Goal: Task Accomplishment & Management: Use online tool/utility

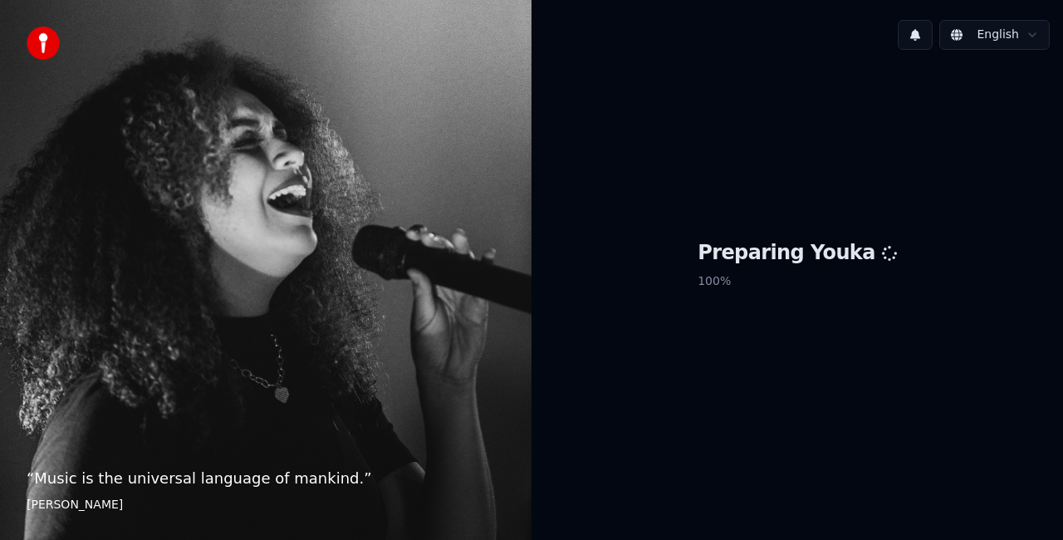
click at [45, 45] on img at bounding box center [43, 43] width 33 height 33
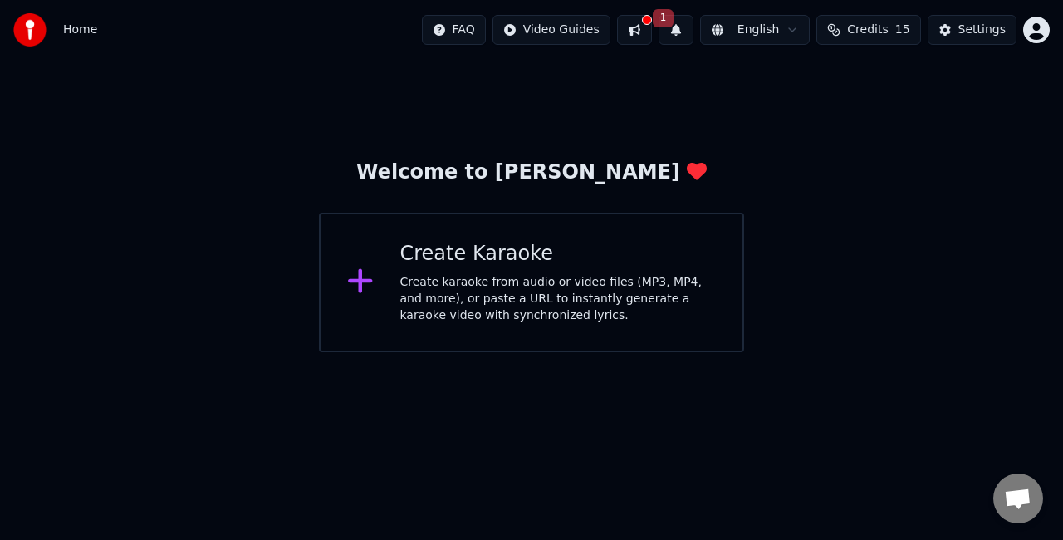
click at [367, 279] on icon at bounding box center [360, 281] width 27 height 30
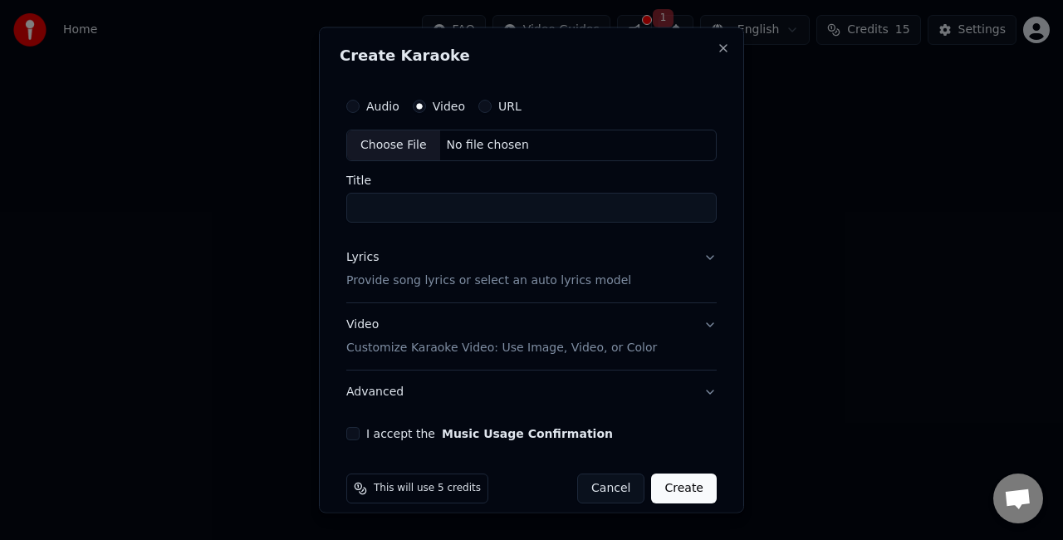
click at [440, 140] on div "No file chosen" at bounding box center [488, 145] width 96 height 17
type input "**********"
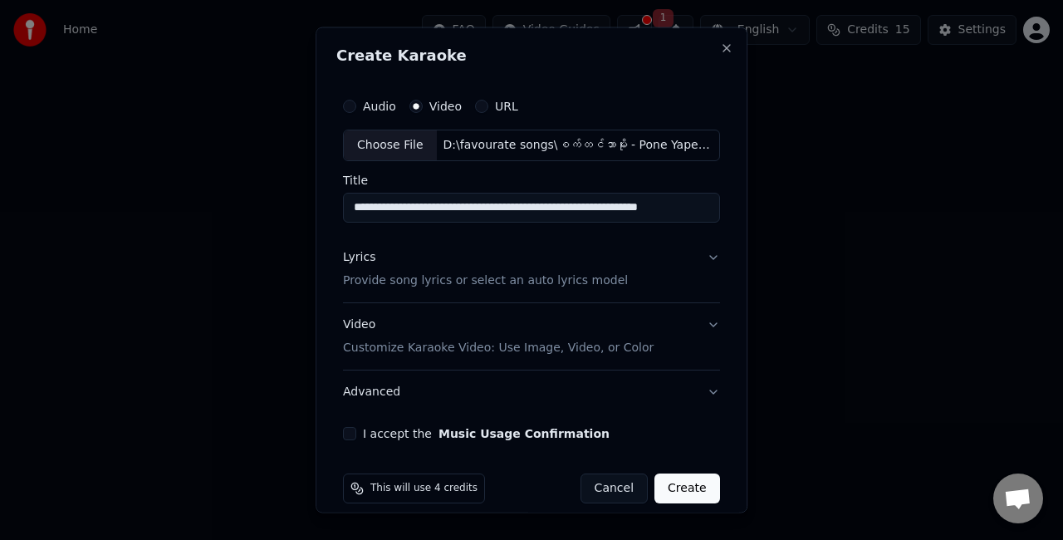
click at [674, 479] on button "Create" at bounding box center [687, 488] width 66 height 30
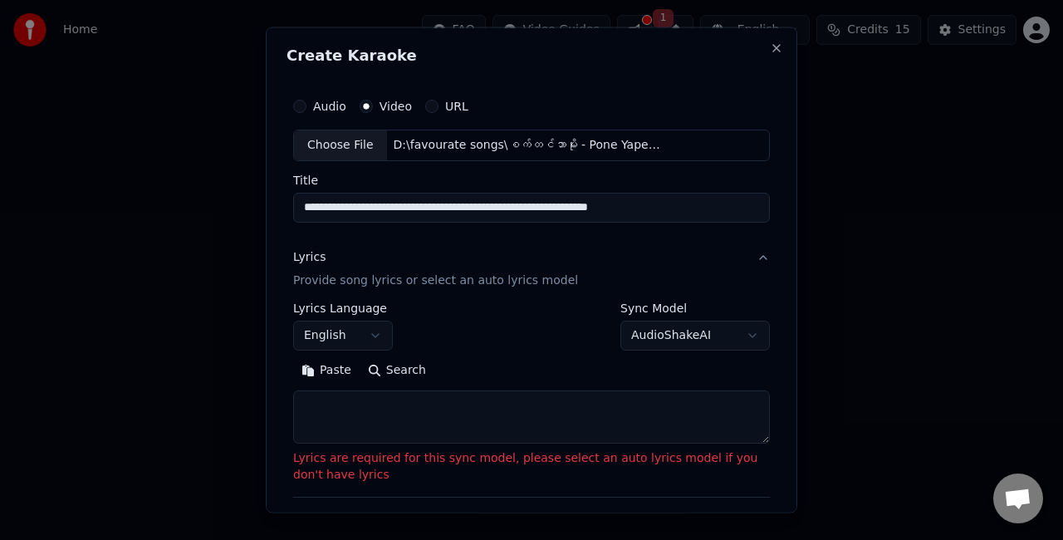
click at [689, 338] on button "AudioShakeAI" at bounding box center [694, 335] width 149 height 30
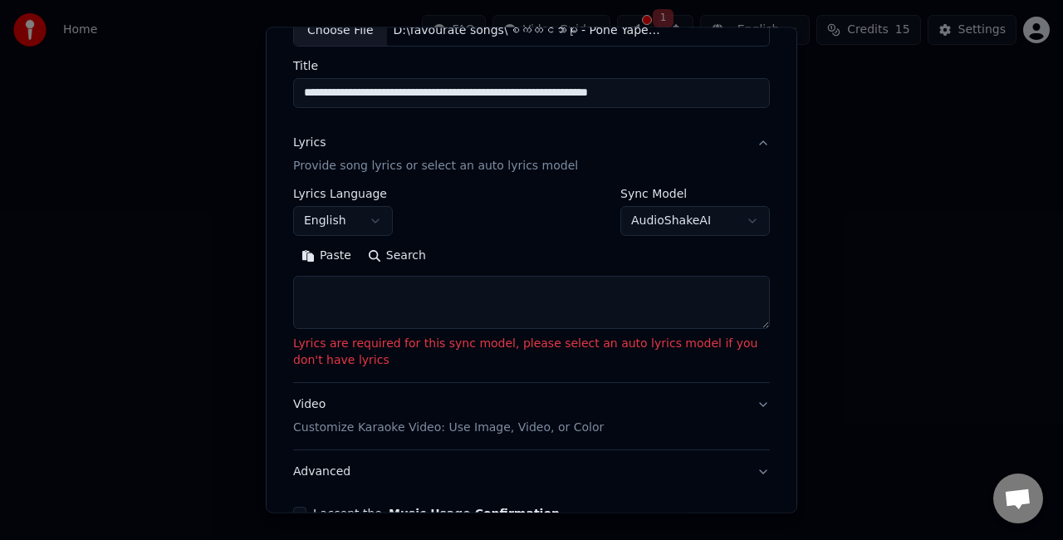
scroll to position [233, 0]
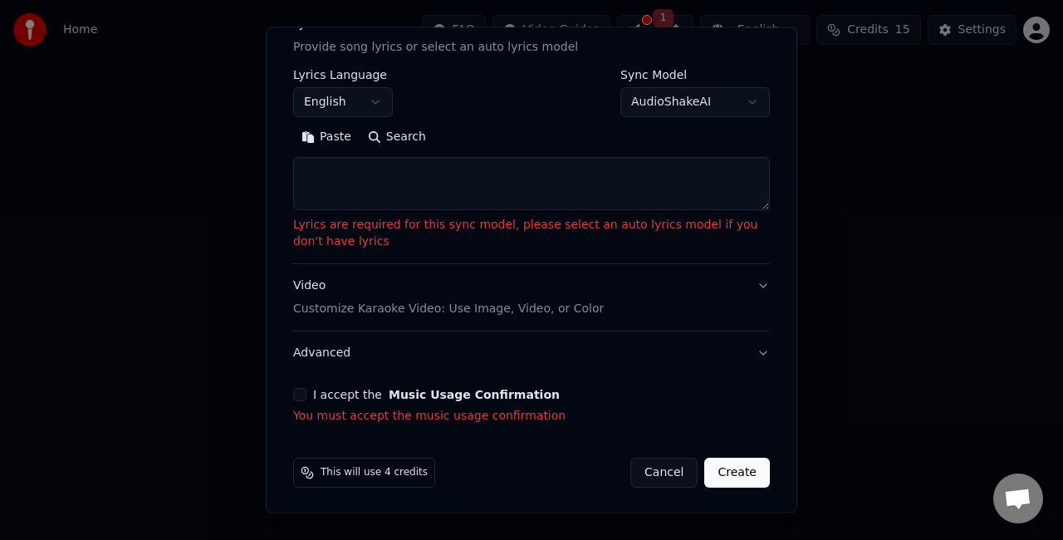
click at [306, 395] on div "I accept the Music Usage Confirmation" at bounding box center [531, 394] width 477 height 13
click at [300, 395] on button "I accept the Music Usage Confirmation" at bounding box center [299, 394] width 13 height 13
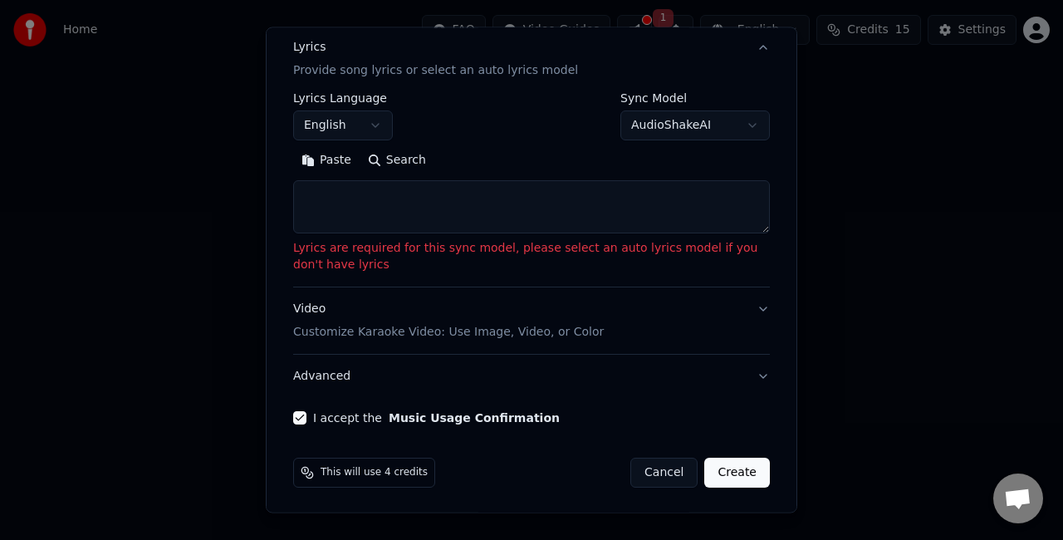
click at [754, 231] on textarea at bounding box center [531, 206] width 477 height 53
click at [664, 127] on button "AudioShakeAI" at bounding box center [694, 125] width 149 height 30
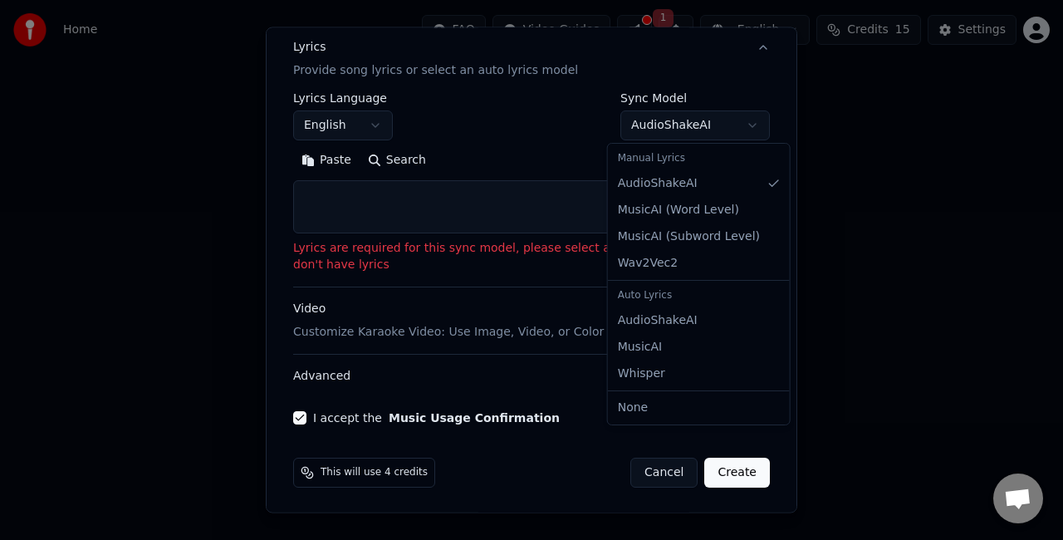
select select "**********"
click at [671, 318] on button "Video Customize Karaoke Video: Use Image, Video, or Color" at bounding box center [531, 320] width 477 height 66
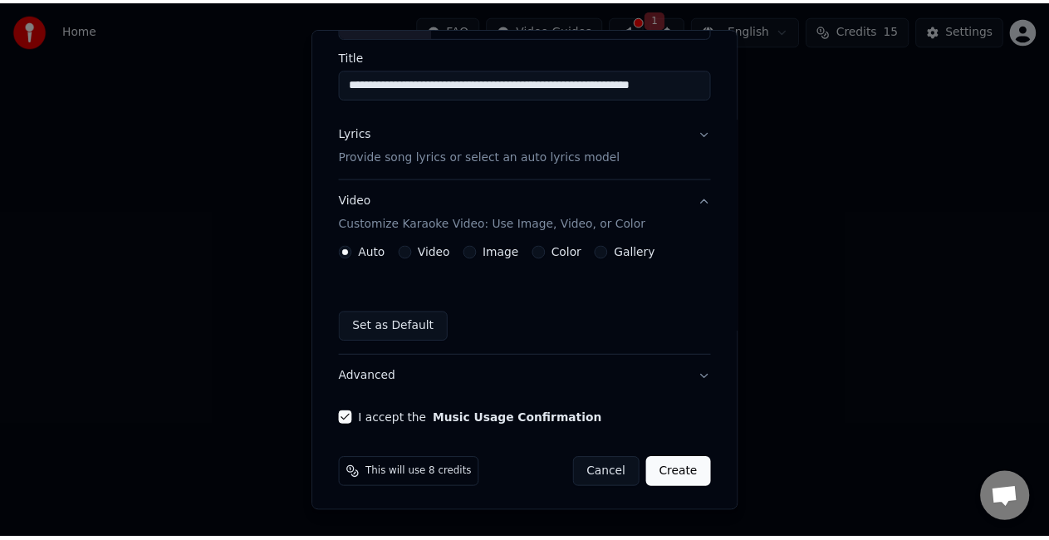
scroll to position [125, 0]
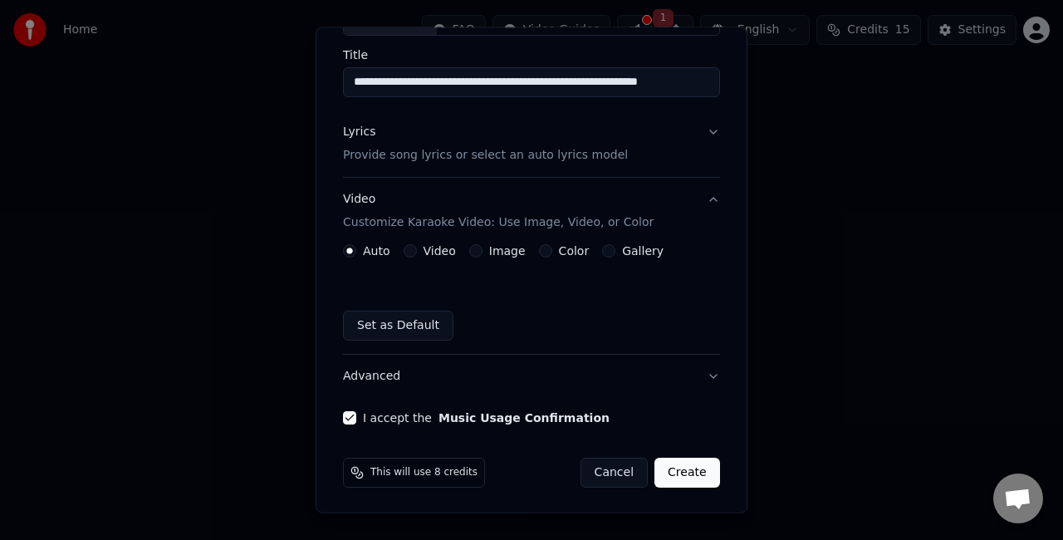
click at [679, 464] on button "Create" at bounding box center [687, 473] width 66 height 30
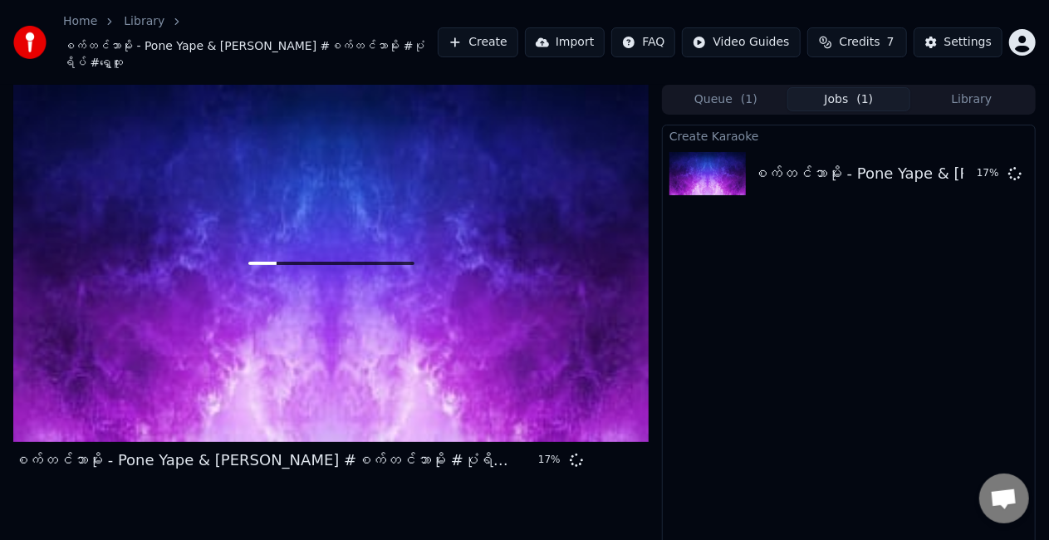
click at [755, 87] on button "Queue ( 1 )" at bounding box center [725, 99] width 123 height 24
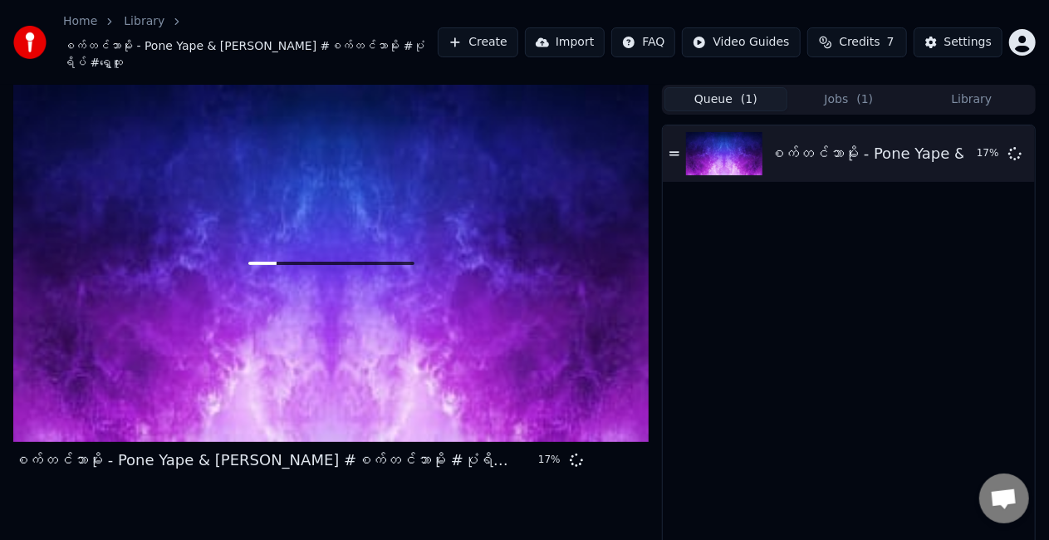
click at [864, 91] on span "( 1 )" at bounding box center [865, 99] width 17 height 17
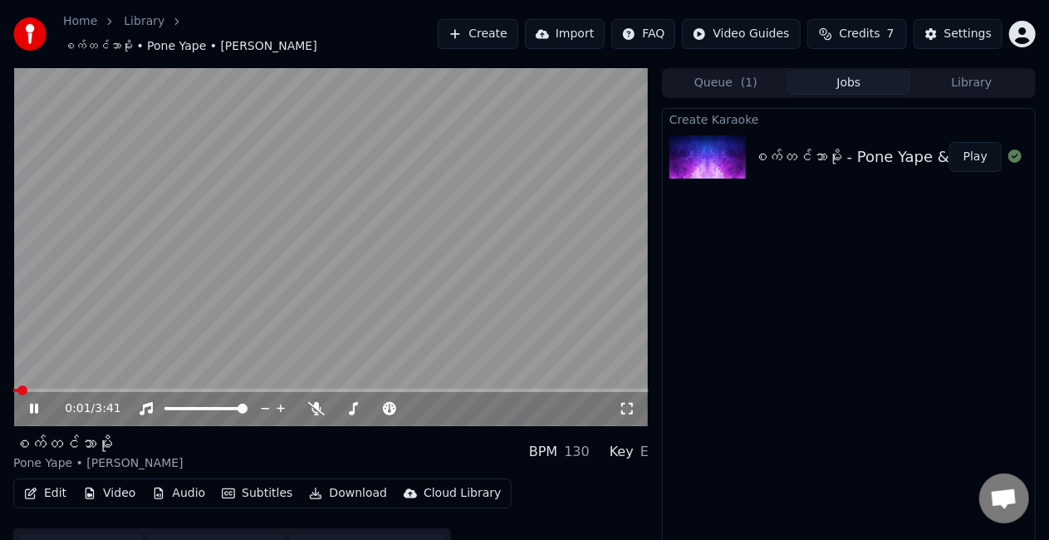
click at [359, 234] on video at bounding box center [330, 246] width 635 height 357
